Goal: Transaction & Acquisition: Purchase product/service

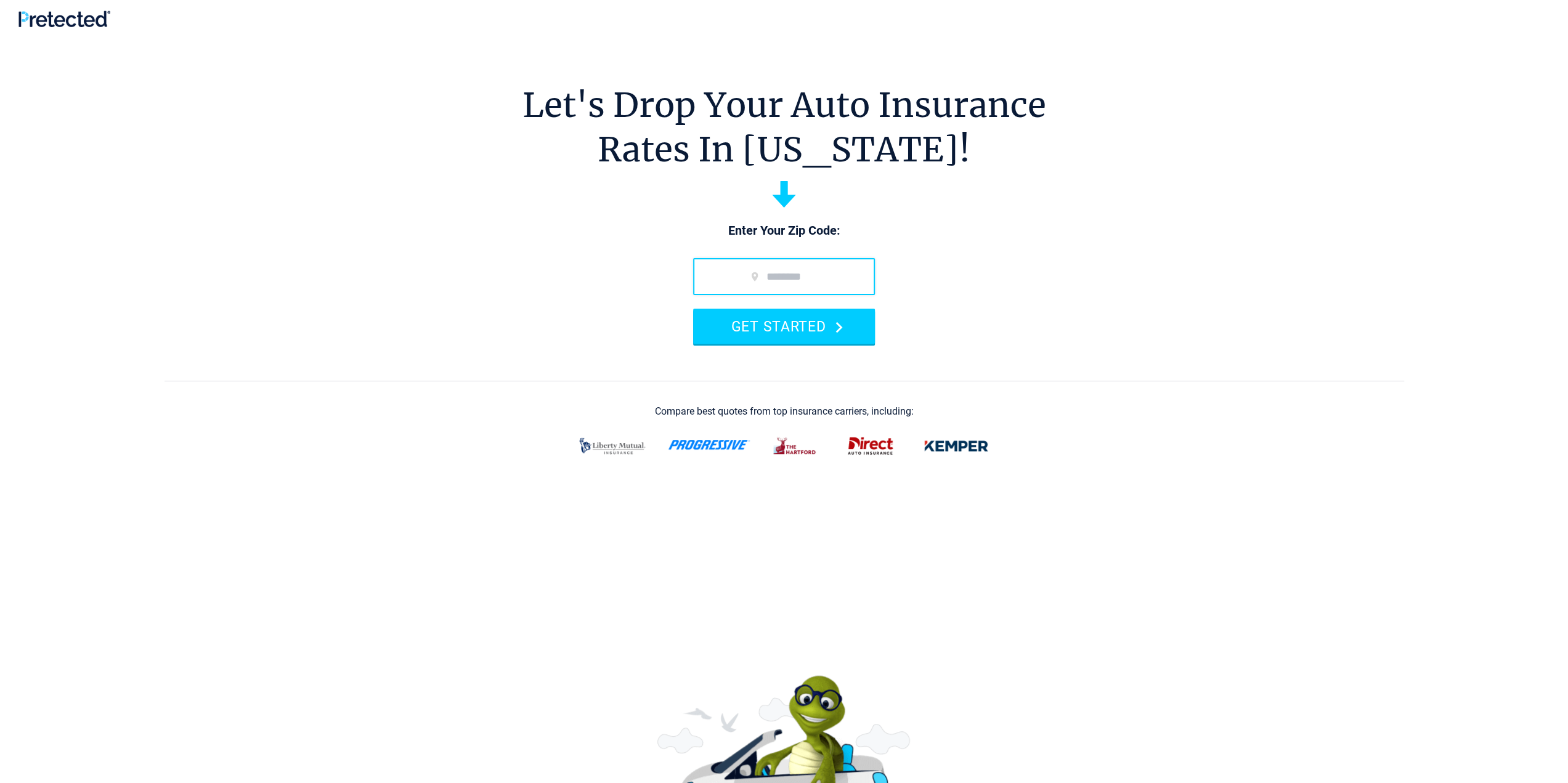
click at [723, 283] on input "zip code" at bounding box center [783, 277] width 182 height 37
type input "*****"
click at [693, 308] on button "GET STARTED" at bounding box center [783, 326] width 182 height 35
click at [795, 330] on button "GET STARTED" at bounding box center [783, 326] width 182 height 35
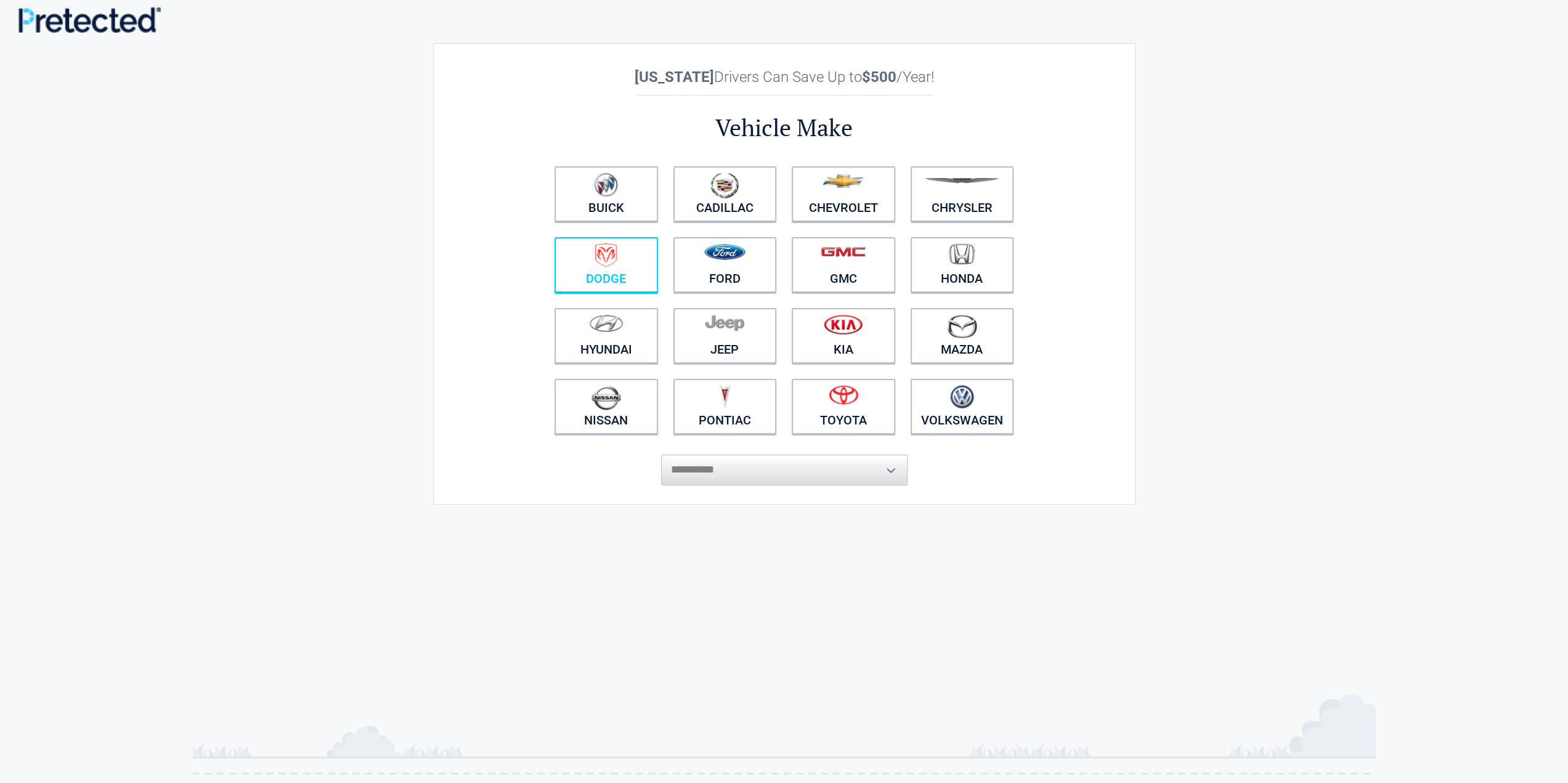
click at [593, 269] on figure at bounding box center [606, 257] width 89 height 28
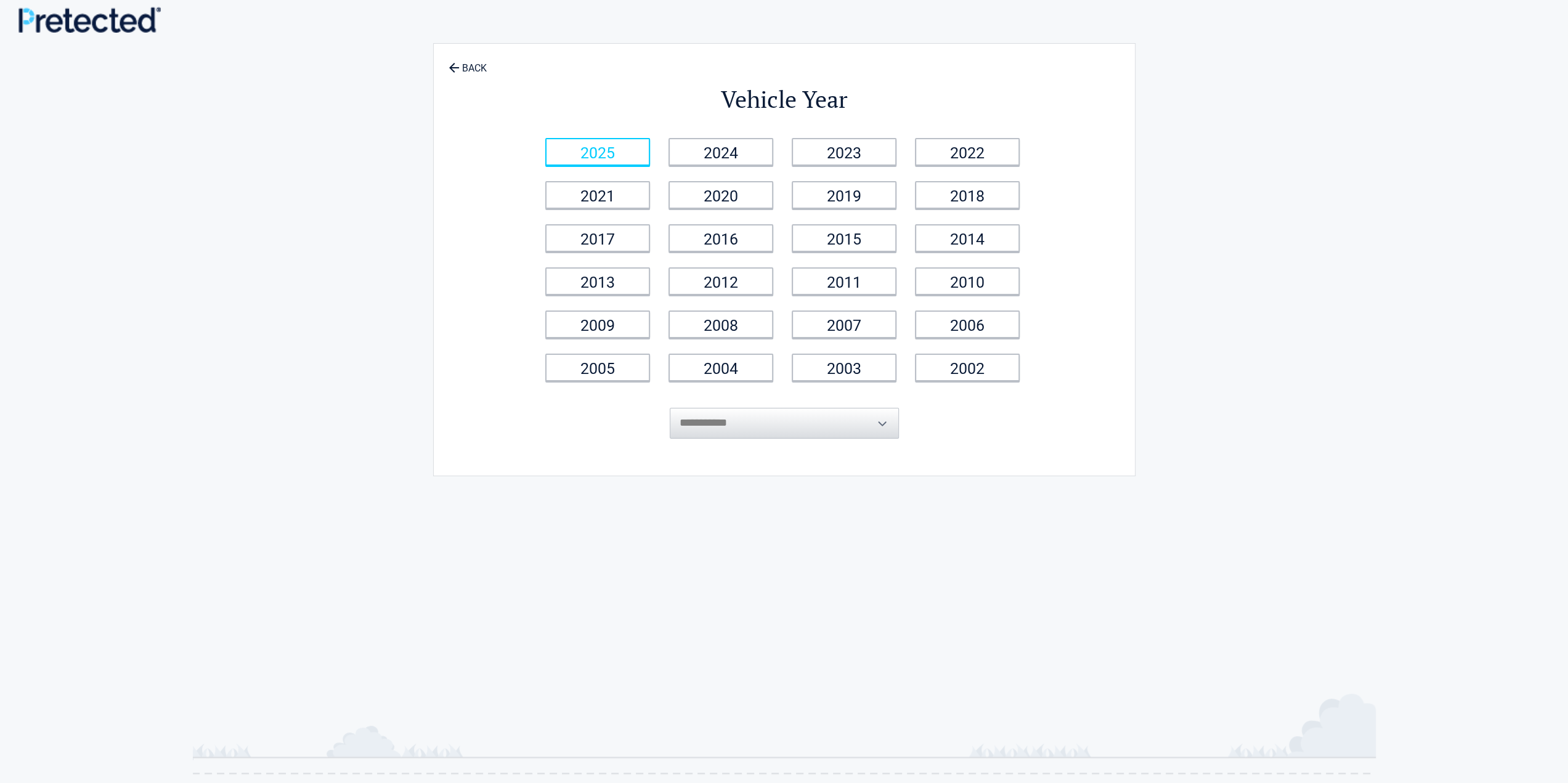
click at [601, 152] on link "2025" at bounding box center [598, 152] width 105 height 28
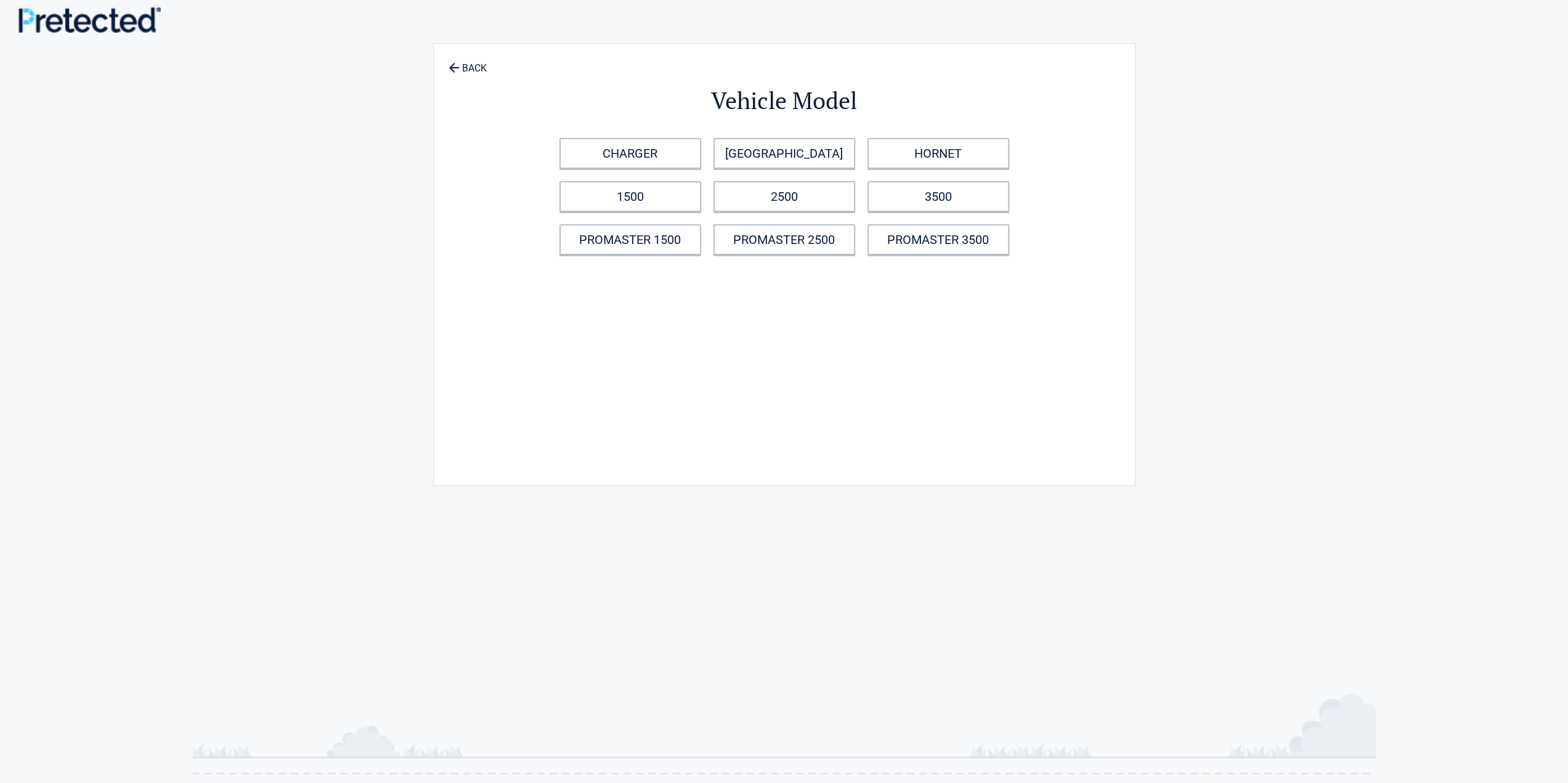
scroll to position [61, 0]
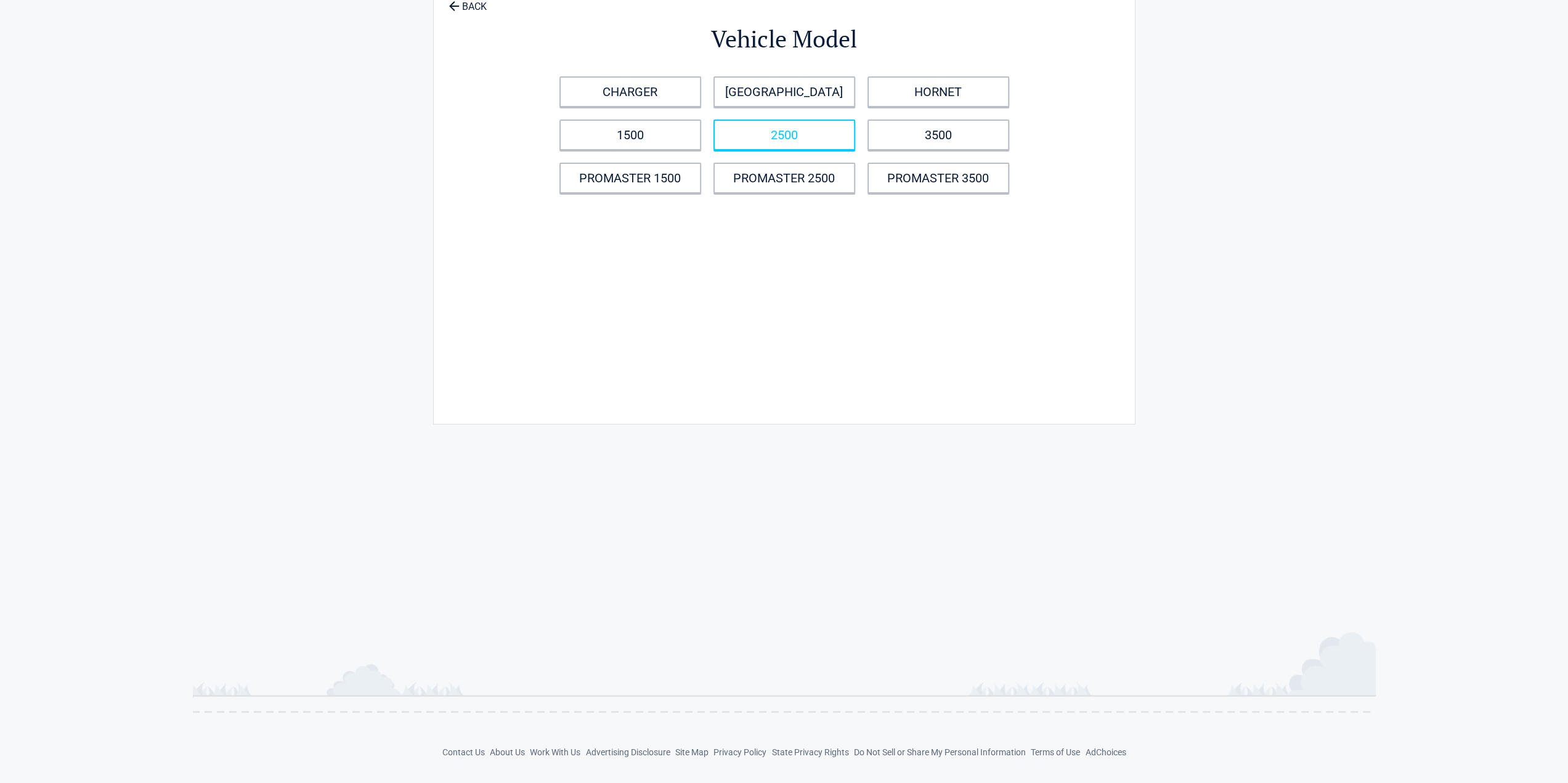
click at [825, 135] on link "2500" at bounding box center [784, 135] width 141 height 31
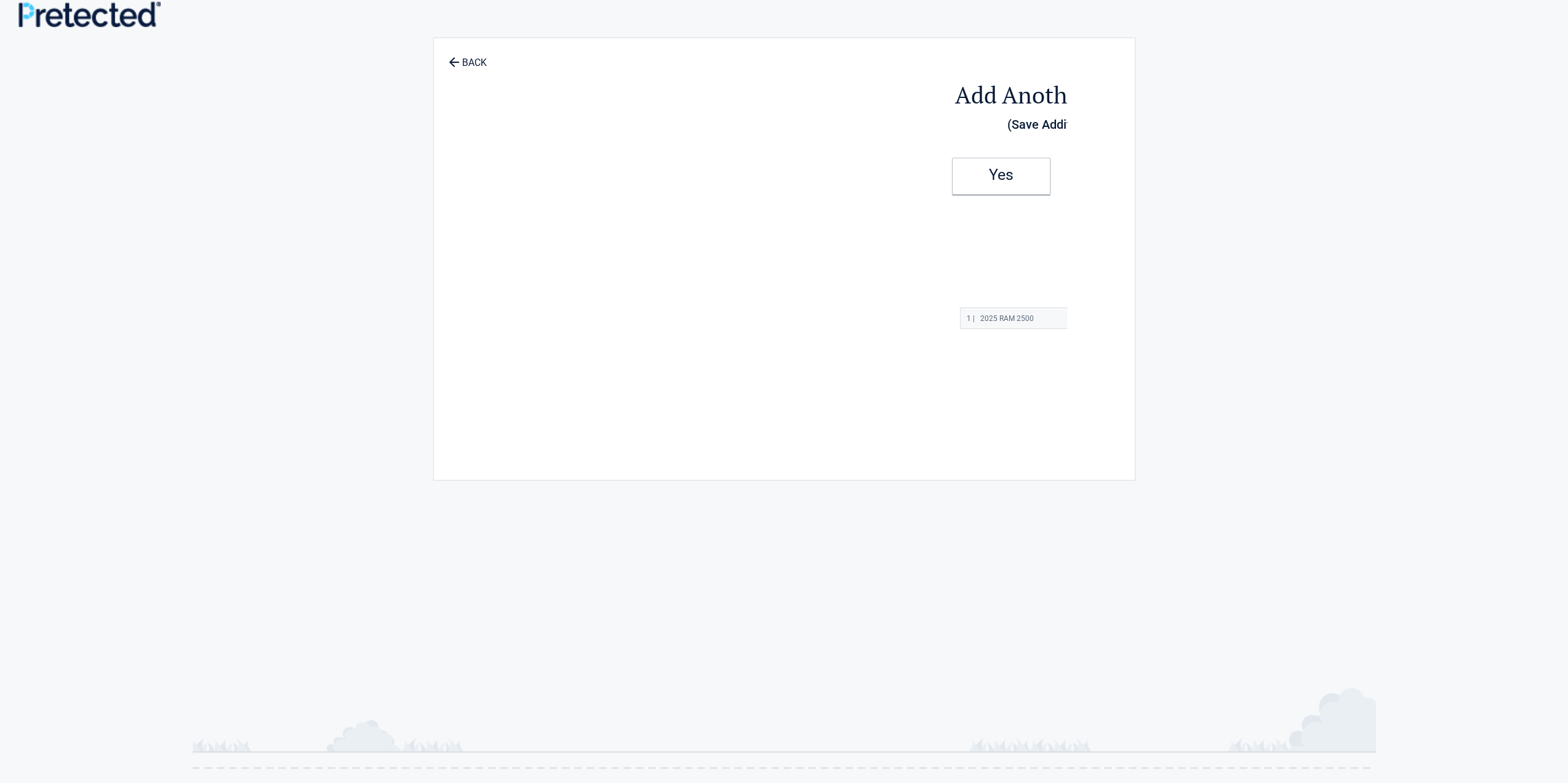
scroll to position [0, 0]
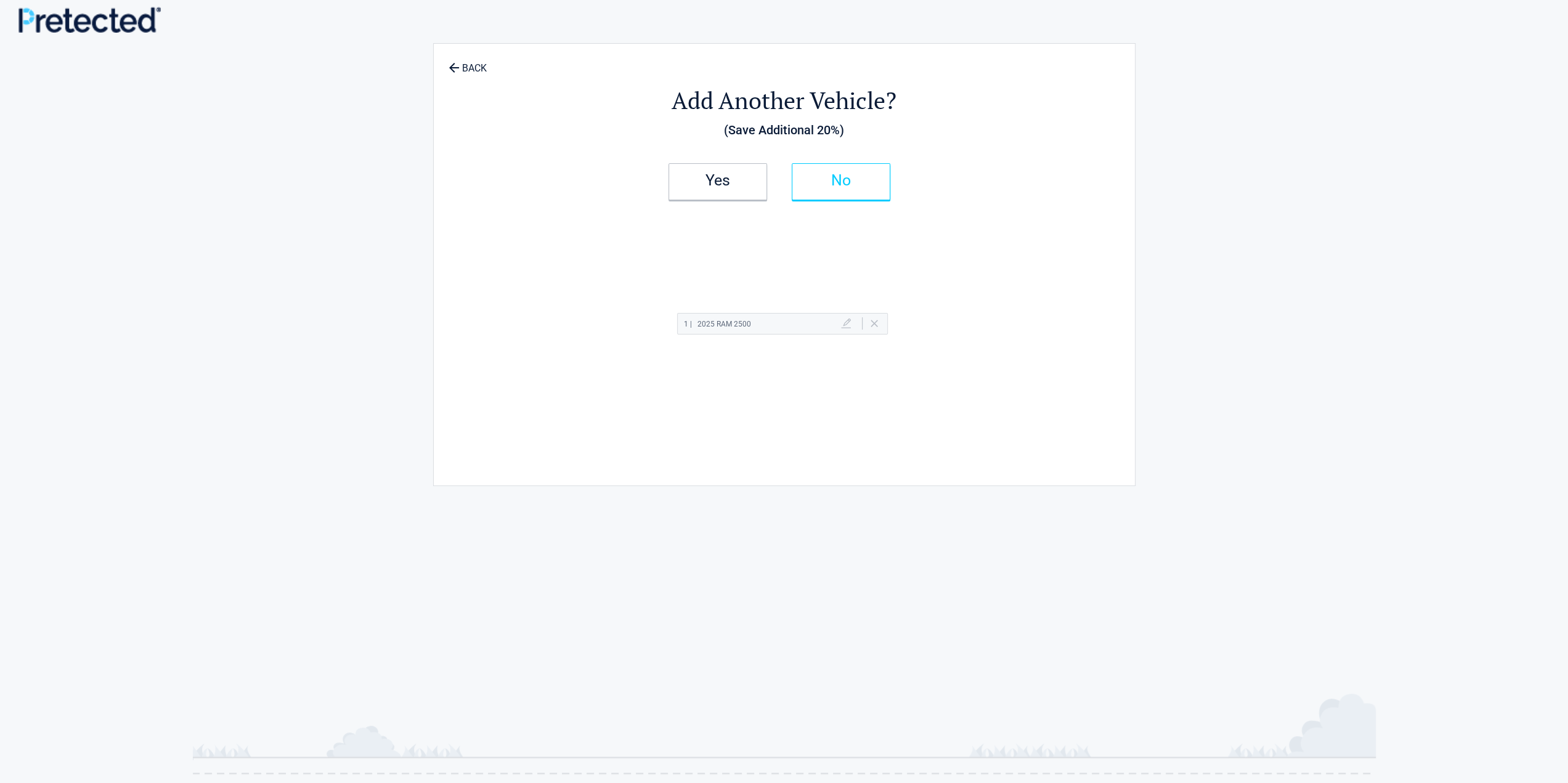
click at [861, 186] on link "No" at bounding box center [841, 182] width 99 height 37
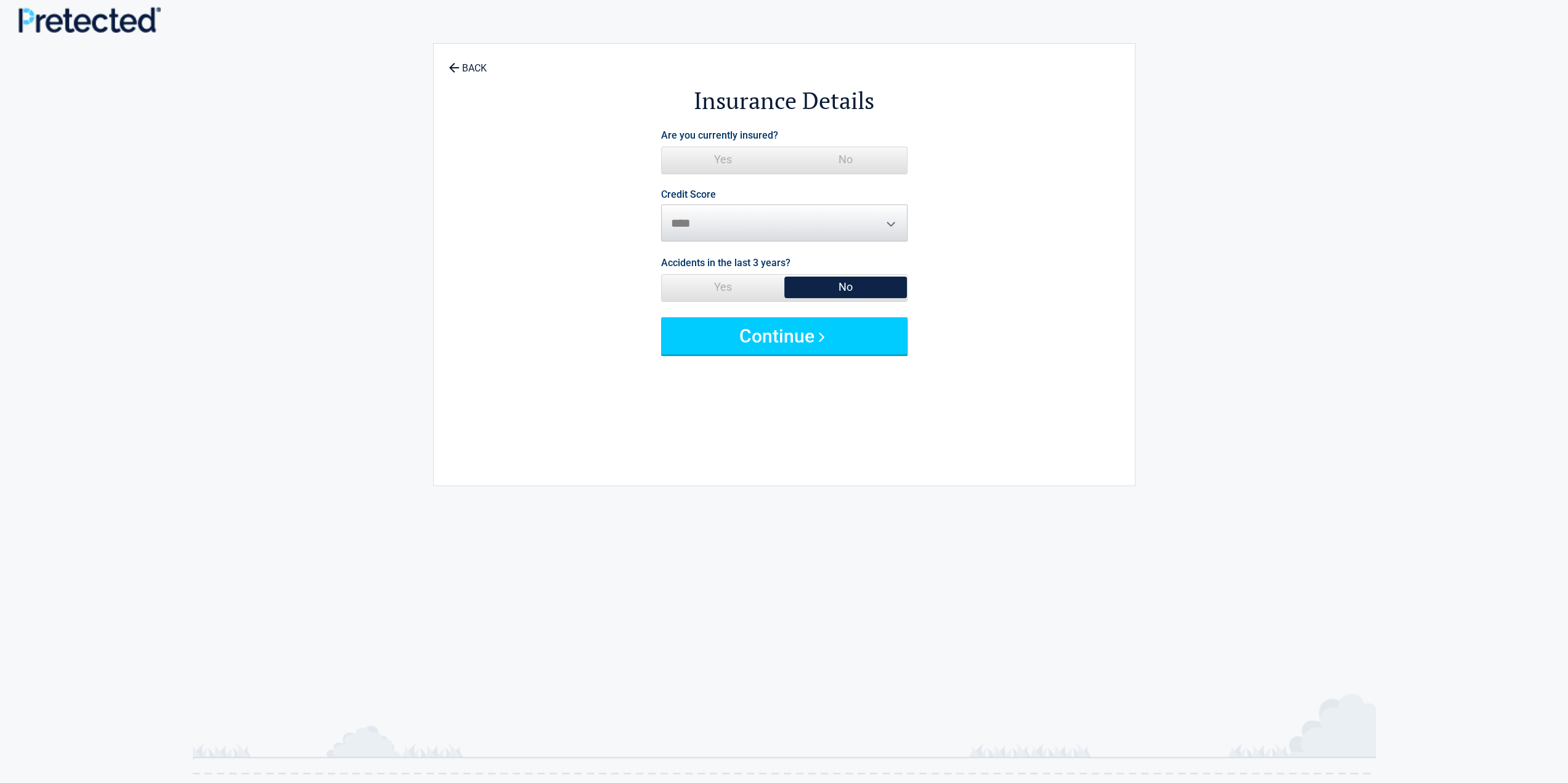
click at [849, 159] on span "No" at bounding box center [845, 159] width 123 height 25
